Goal: Task Accomplishment & Management: Manage account settings

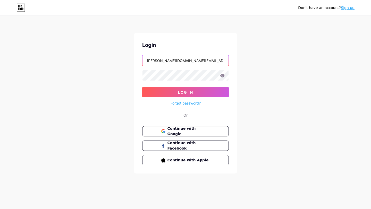
click at [182, 62] on input "[PERSON_NAME][DOMAIN_NAME][EMAIL_ADDRESS][DOMAIN_NAME]" at bounding box center [185, 60] width 86 height 10
type input "[EMAIL_ADDRESS][DOMAIN_NAME]"
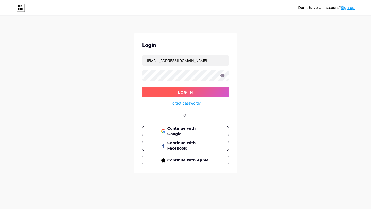
click at [187, 92] on span "Log In" at bounding box center [185, 92] width 15 height 4
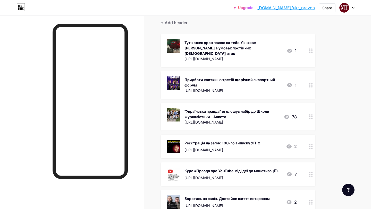
scroll to position [56, 0]
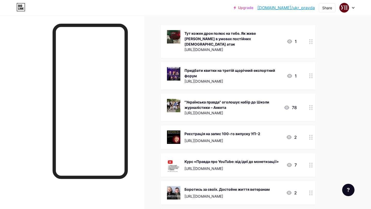
click at [187, 131] on div "Реєстрація на запис 100-го випуску УП-2" at bounding box center [222, 133] width 76 height 5
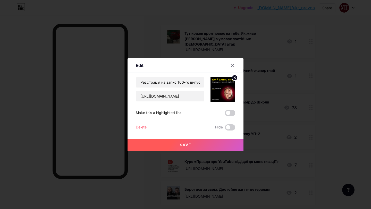
click at [140, 127] on div "Delete" at bounding box center [141, 127] width 11 height 6
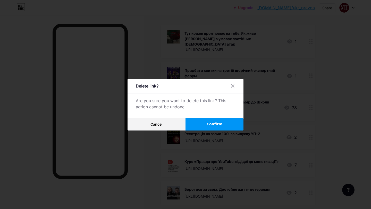
click at [202, 127] on button "Confirm" at bounding box center [214, 124] width 58 height 12
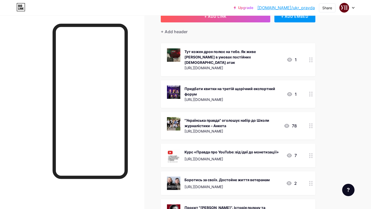
scroll to position [11, 0]
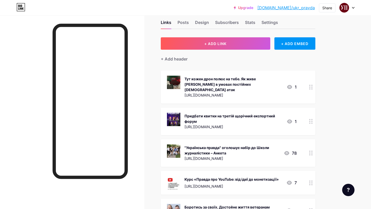
click at [205, 177] on div "Курс «Правда про YouTube: від ідеї до монетизації»" at bounding box center [231, 179] width 94 height 5
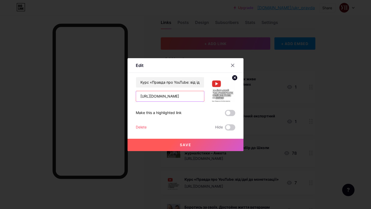
click at [172, 96] on input "[URL][DOMAIN_NAME]" at bounding box center [170, 96] width 68 height 10
click at [230, 125] on span at bounding box center [230, 127] width 10 height 6
click at [225, 129] on input "checkbox" at bounding box center [225, 129] width 0 height 0
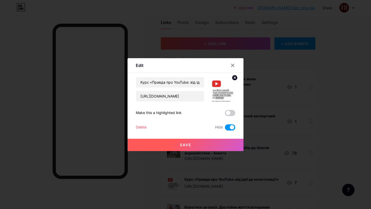
click at [196, 144] on button "Save" at bounding box center [185, 145] width 116 height 12
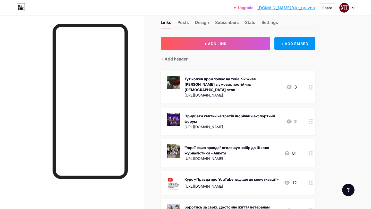
scroll to position [0, 0]
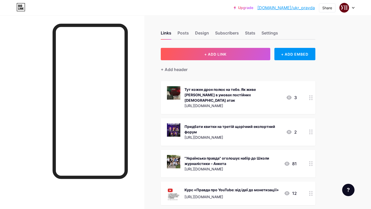
click at [198, 135] on div "[URL][DOMAIN_NAME]" at bounding box center [232, 137] width 97 height 5
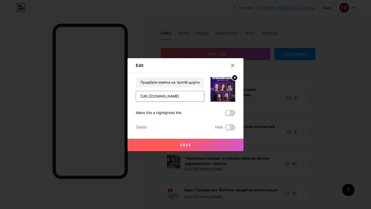
click at [170, 94] on input "[URL][DOMAIN_NAME]" at bounding box center [170, 96] width 68 height 10
click at [170, 95] on input "[URL][DOMAIN_NAME]" at bounding box center [170, 96] width 68 height 10
click at [140, 127] on div "Delete" at bounding box center [141, 127] width 11 height 6
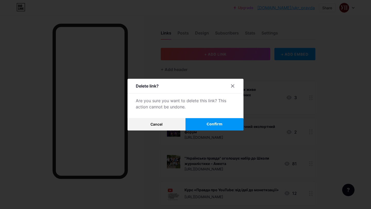
click at [219, 125] on span "Confirm" at bounding box center [214, 123] width 16 height 5
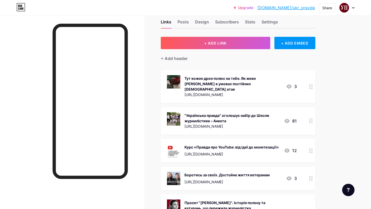
scroll to position [52, 0]
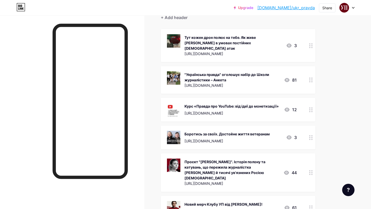
click at [207, 72] on div ""Українська правда" оголошує набір до Школи журналістики – Анкета" at bounding box center [231, 77] width 95 height 11
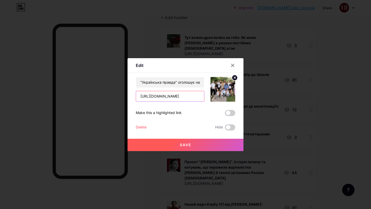
click at [174, 97] on input "[URL][DOMAIN_NAME]" at bounding box center [170, 96] width 68 height 10
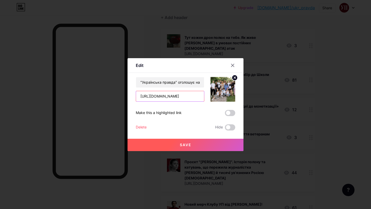
click at [174, 97] on input "[URL][DOMAIN_NAME]" at bounding box center [170, 96] width 68 height 10
click at [143, 126] on div "Delete" at bounding box center [141, 127] width 11 height 6
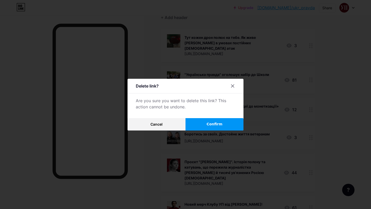
click at [207, 125] on span "Confirm" at bounding box center [214, 123] width 16 height 5
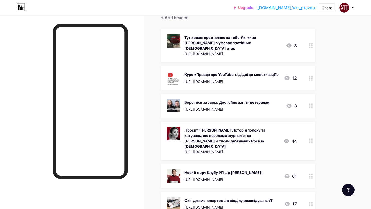
scroll to position [0, 0]
